Goal: Check status: Check status

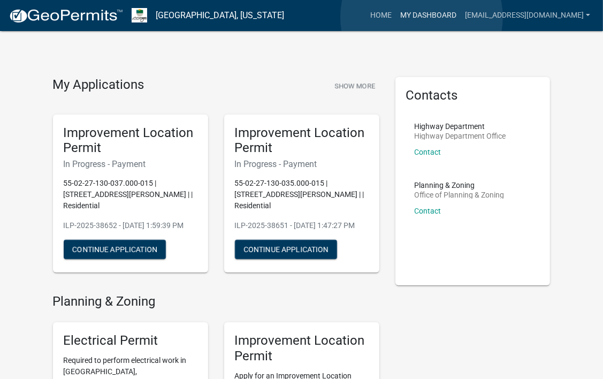
click at [422, 17] on link "My Dashboard" at bounding box center [428, 15] width 65 height 20
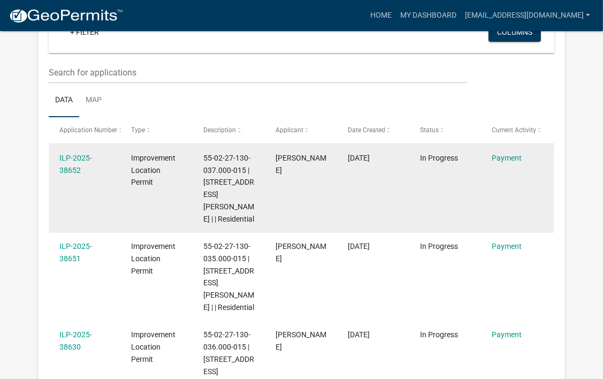
scroll to position [124, 0]
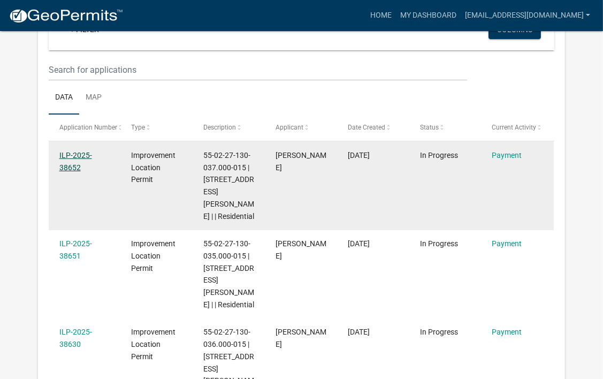
click at [70, 168] on link "ILP-2025-38652" at bounding box center [75, 161] width 33 height 21
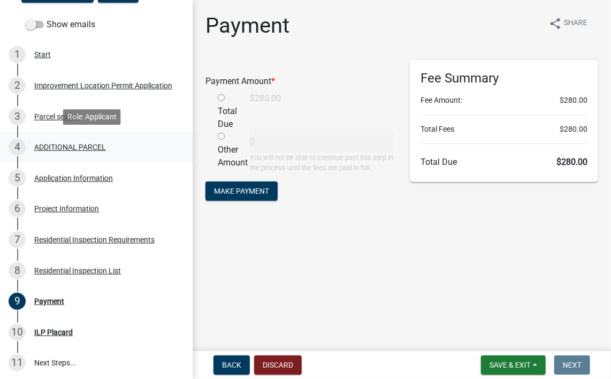
scroll to position [168, 0]
click at [73, 212] on div "Project Information" at bounding box center [66, 207] width 65 height 7
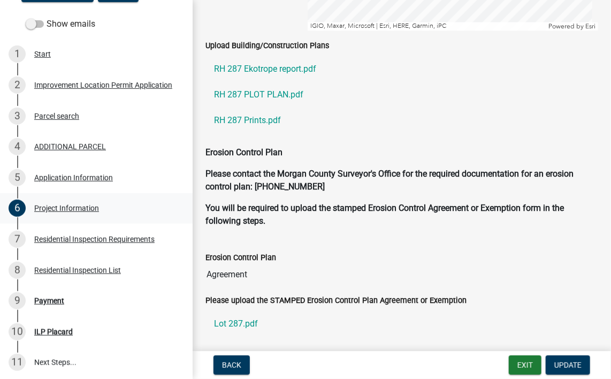
scroll to position [2427, 0]
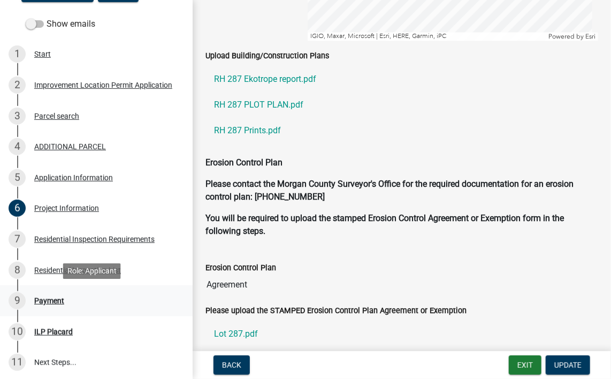
click at [56, 299] on div "Payment" at bounding box center [49, 300] width 30 height 7
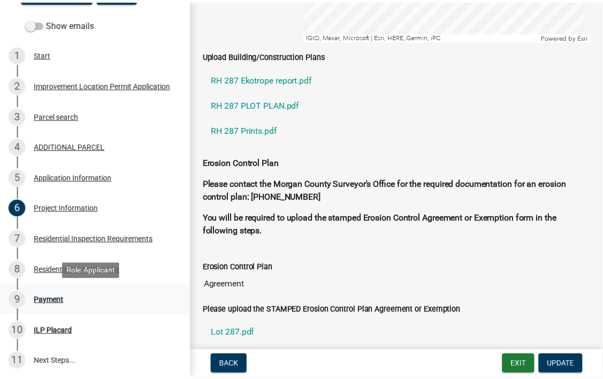
scroll to position [0, 0]
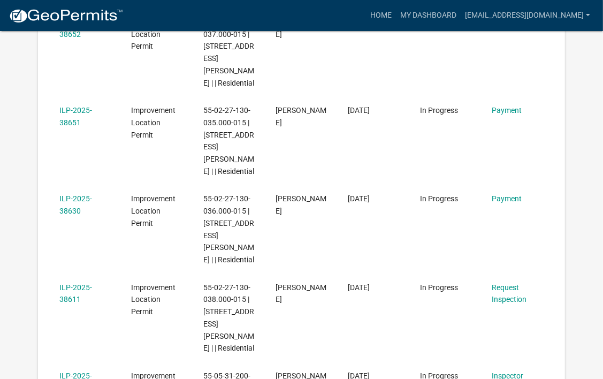
scroll to position [273, 0]
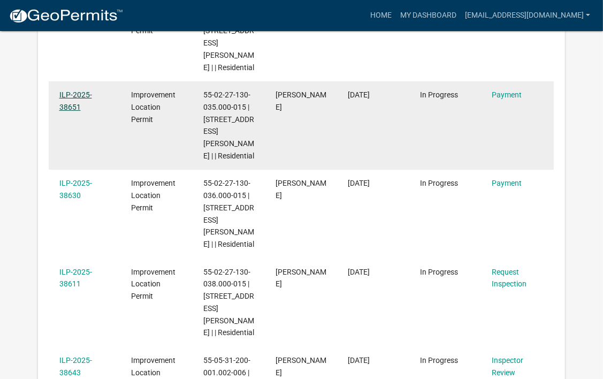
click at [77, 90] on link "ILP-2025-38651" at bounding box center [75, 100] width 33 height 21
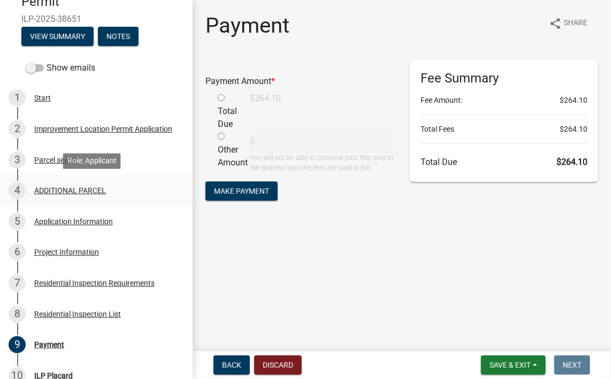
scroll to position [124, 0]
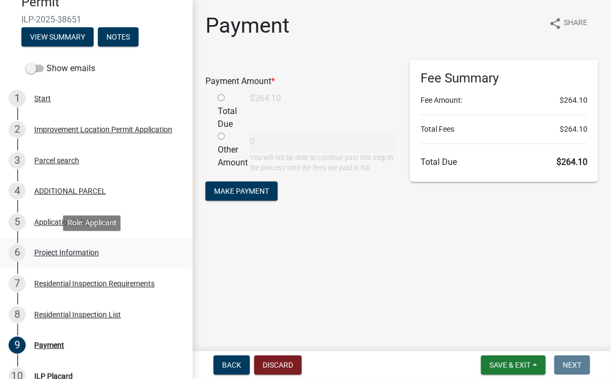
click at [58, 255] on div "Project Information" at bounding box center [66, 252] width 65 height 7
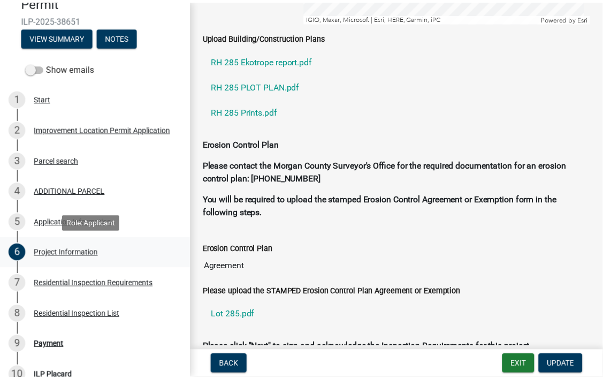
scroll to position [2445, 0]
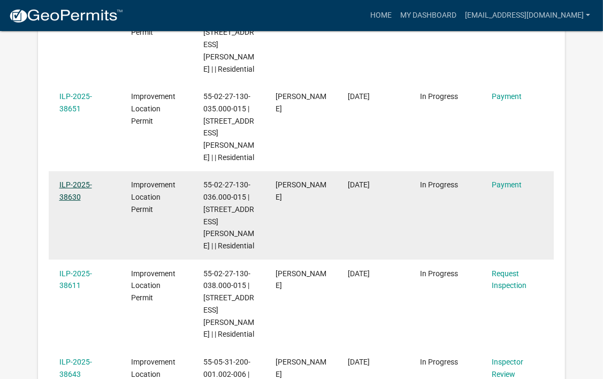
scroll to position [272, 0]
click at [70, 180] on link "ILP-2025-38630" at bounding box center [75, 190] width 33 height 21
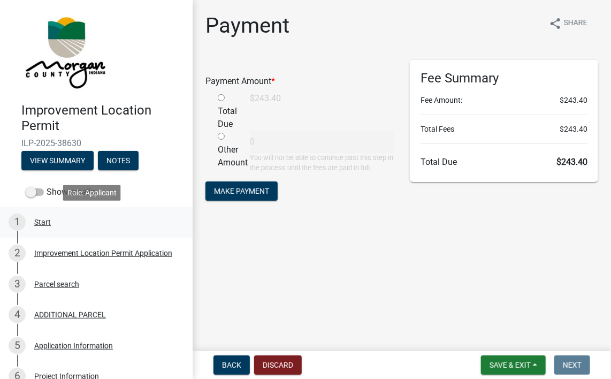
scroll to position [104, 0]
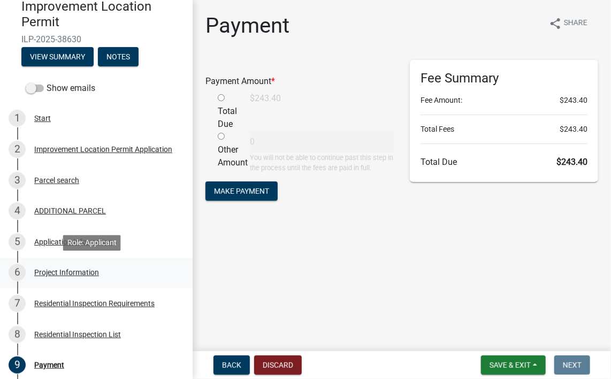
click at [69, 271] on div "Project Information" at bounding box center [66, 272] width 65 height 7
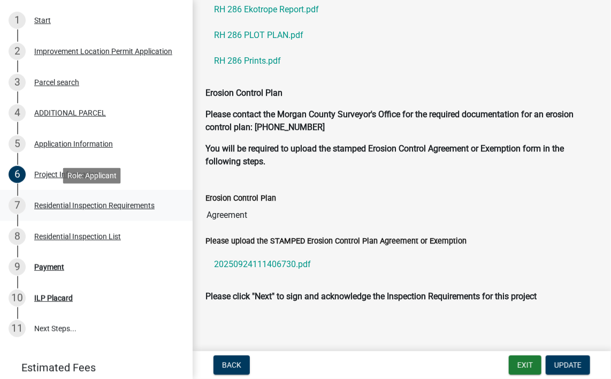
scroll to position [202, 0]
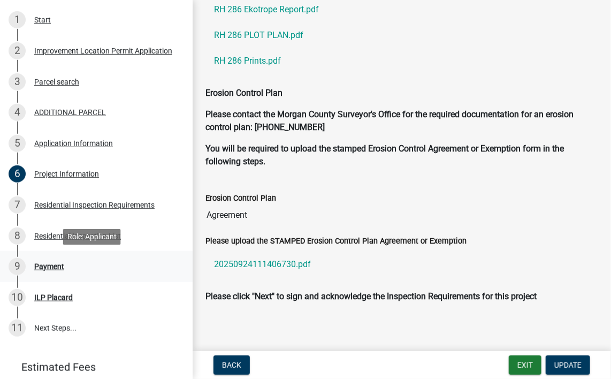
click at [55, 270] on div "Payment" at bounding box center [49, 266] width 30 height 7
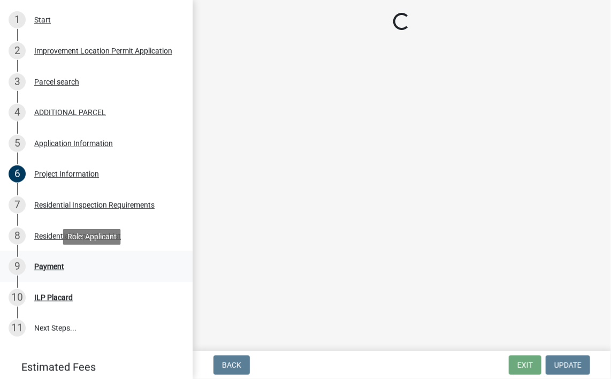
scroll to position [0, 0]
